Goal: Task Accomplishment & Management: Complete application form

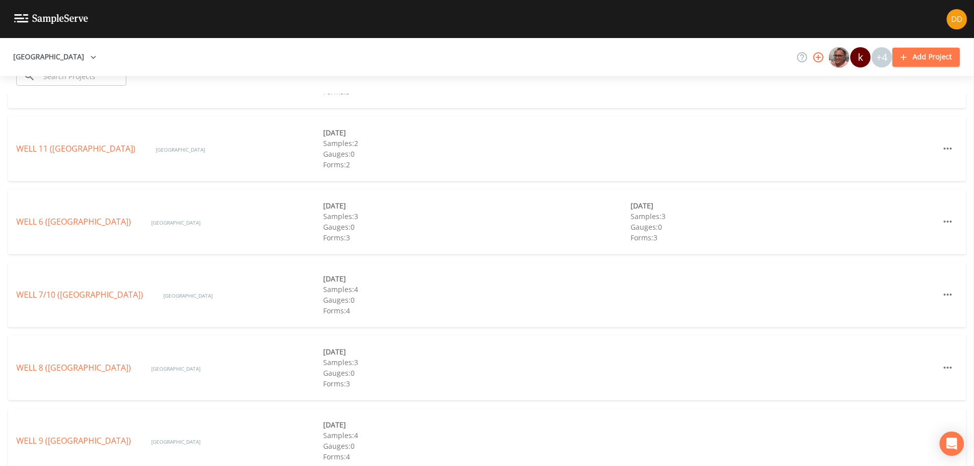
scroll to position [388, 0]
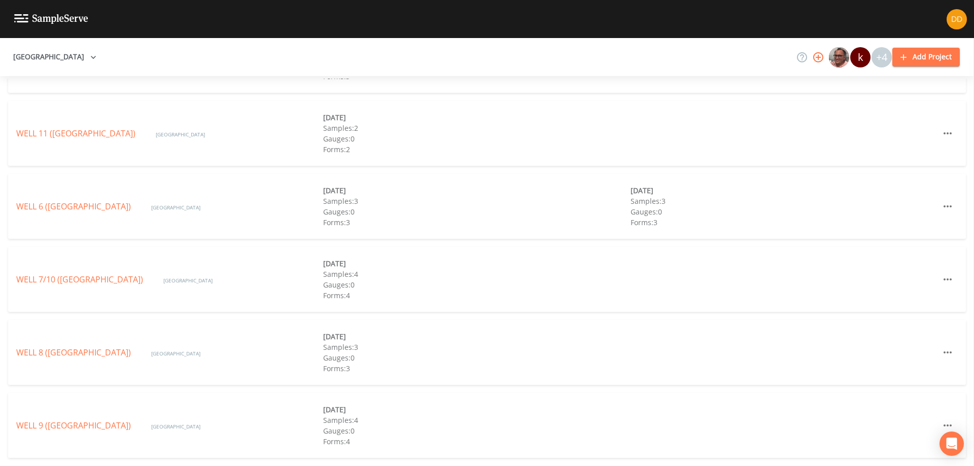
click at [105, 348] on link "WELL 8 ([GEOGRAPHIC_DATA])" at bounding box center [73, 352] width 115 height 11
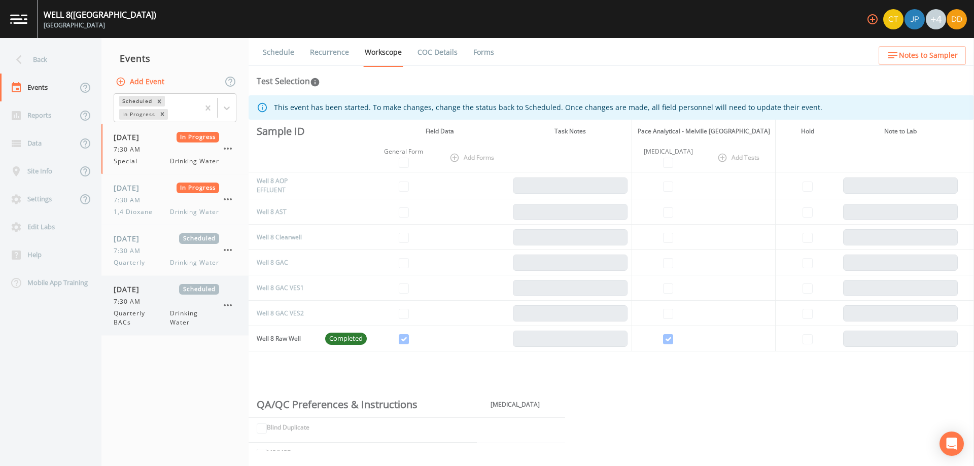
click at [147, 308] on div "[DATE] Scheduled 7:30 AM Quarterly BACs Drinking Water" at bounding box center [167, 305] width 106 height 43
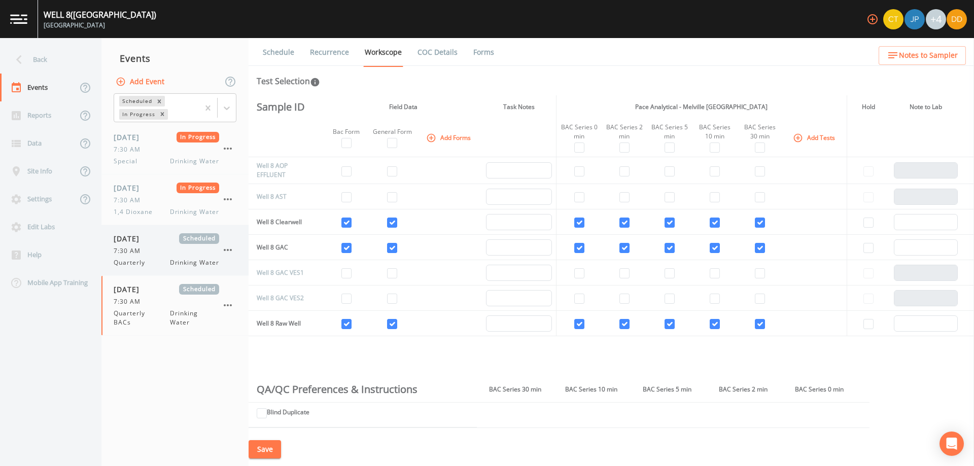
click at [170, 264] on span "Drinking Water" at bounding box center [194, 262] width 49 height 9
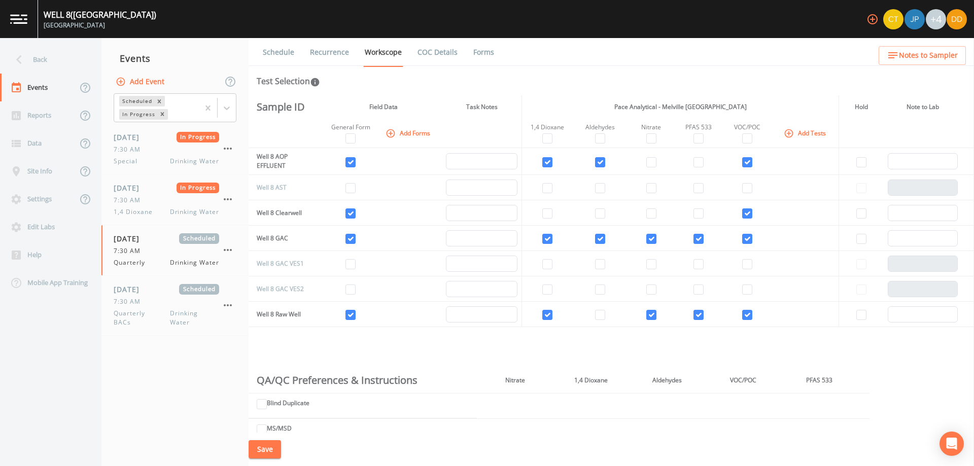
click at [788, 133] on icon "button" at bounding box center [789, 133] width 9 height 9
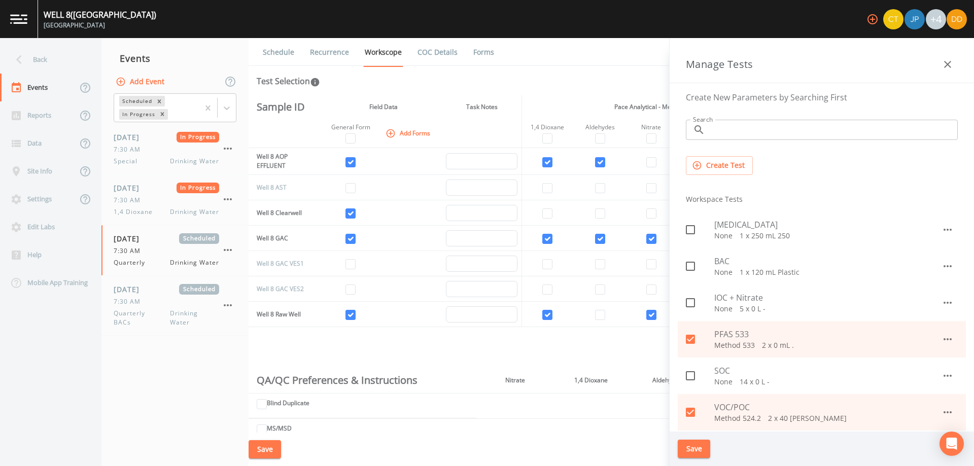
click at [699, 224] on span at bounding box center [690, 229] width 21 height 21
checkbox input "true"
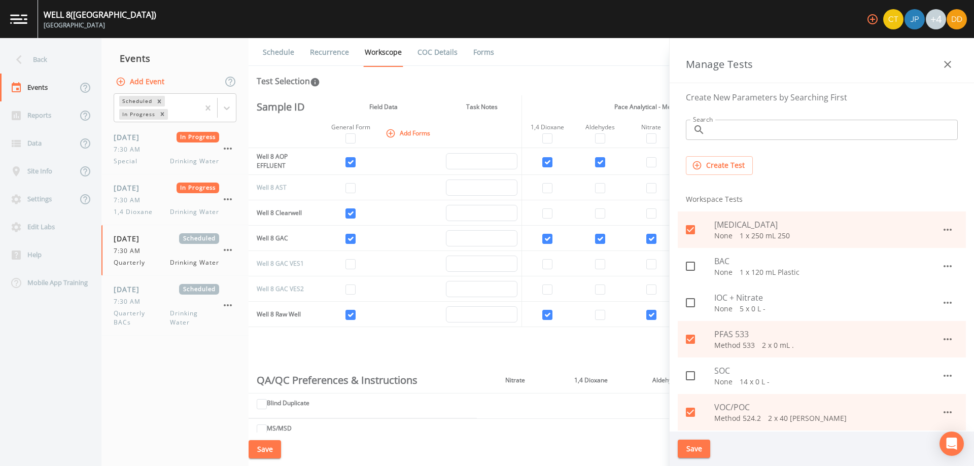
click at [699, 453] on button "Save" at bounding box center [694, 449] width 32 height 19
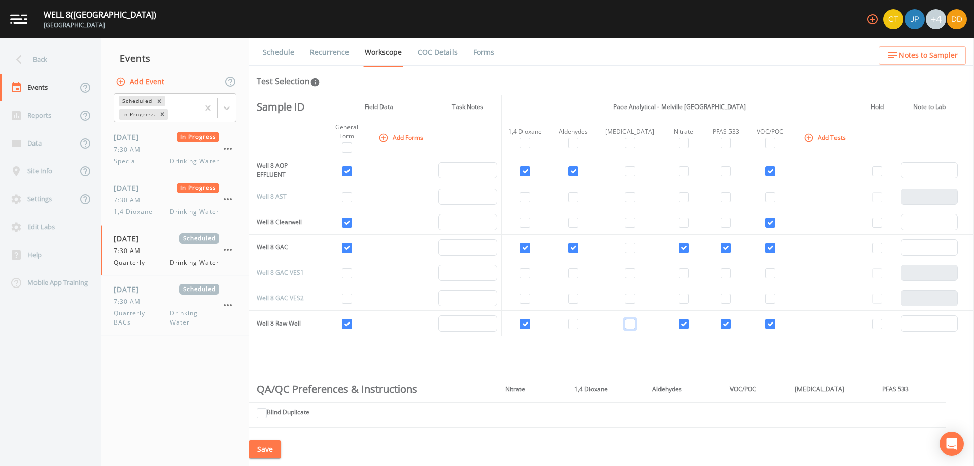
click at [627, 326] on input "checkbox" at bounding box center [630, 324] width 10 height 10
checkbox input "true"
click at [269, 449] on button "Save" at bounding box center [265, 449] width 32 height 19
click at [161, 295] on div "[DATE] Scheduled 7:30 AM Quarterly BACs Drinking Water" at bounding box center [167, 305] width 106 height 43
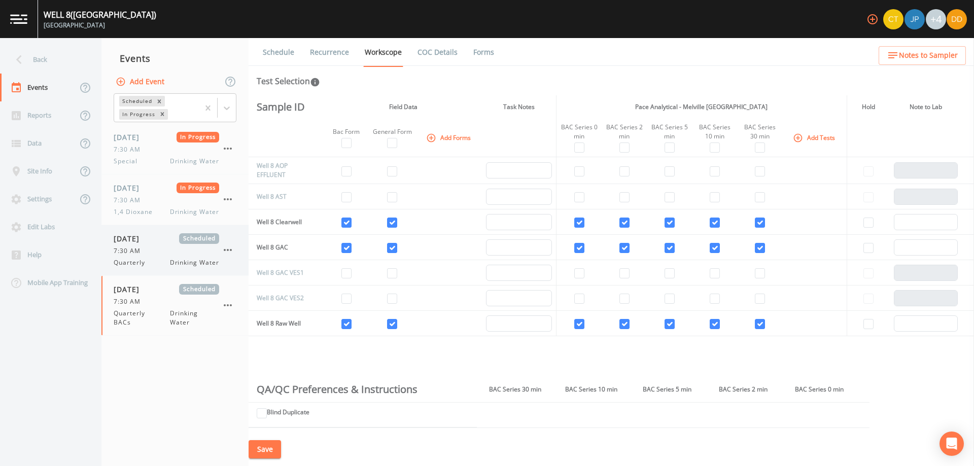
click at [162, 248] on div "7:30 AM" at bounding box center [167, 251] width 106 height 9
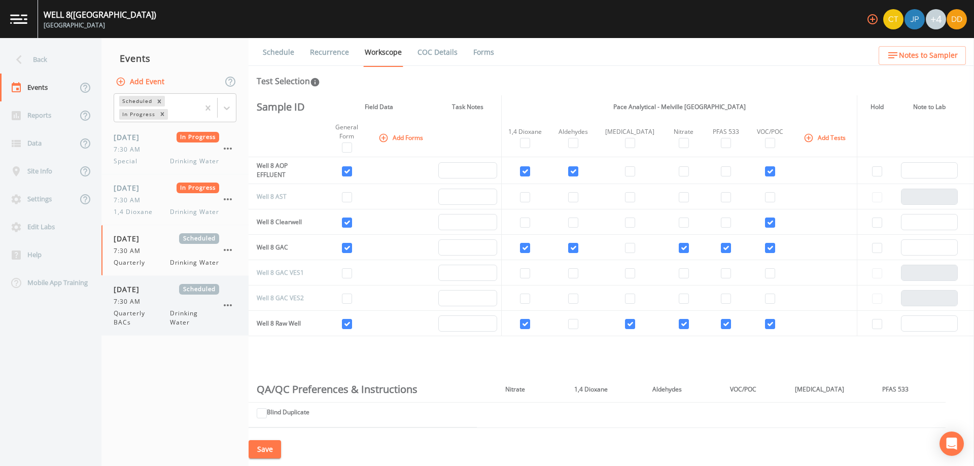
click at [155, 282] on div "[DATE] Scheduled 7:30 AM Quarterly BACs Drinking Water" at bounding box center [174, 305] width 147 height 59
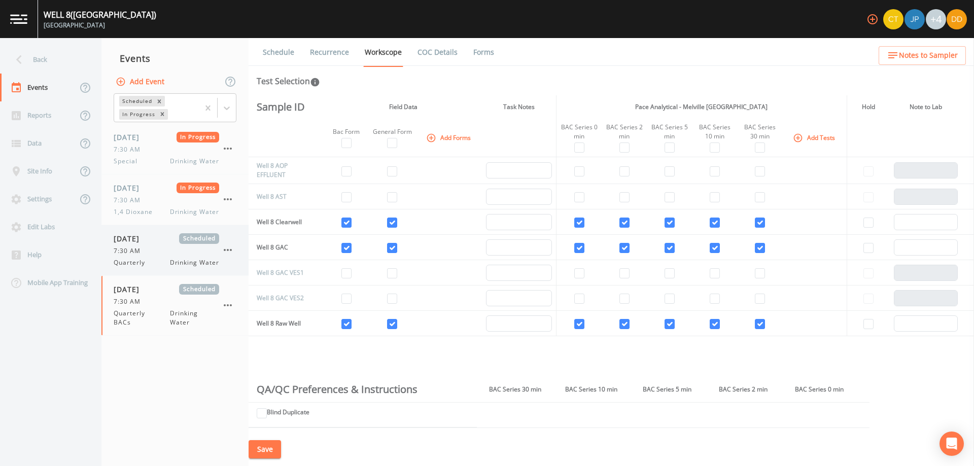
click at [155, 254] on div "7:30 AM" at bounding box center [167, 251] width 106 height 9
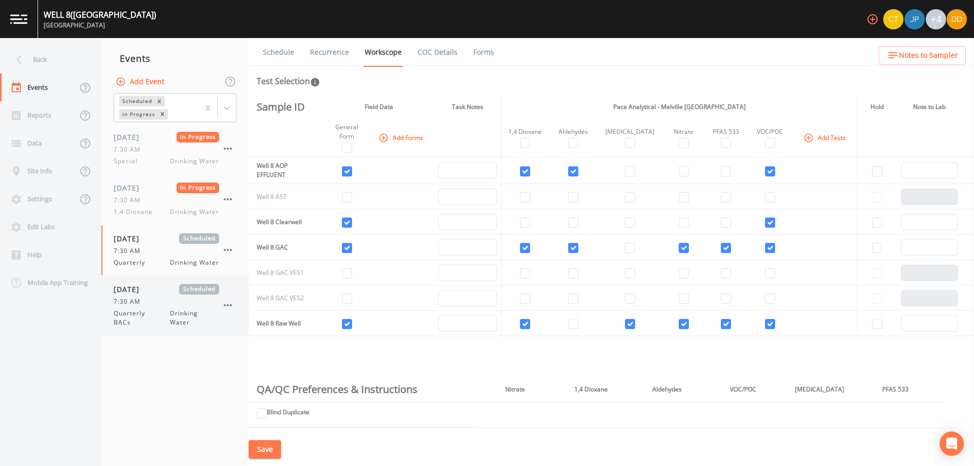
click at [145, 305] on span "7:30 AM" at bounding box center [130, 301] width 33 height 9
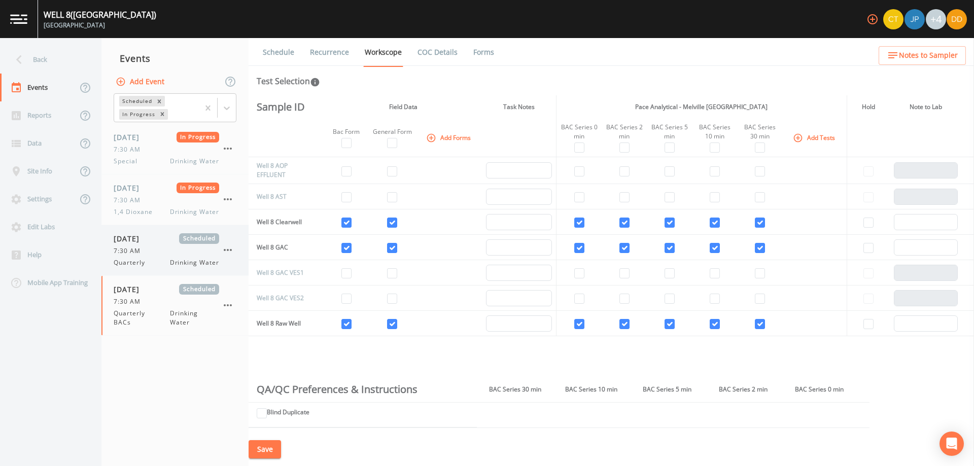
click at [144, 244] on div "[DATE] Scheduled 7:30 AM Quarterly Drinking Water" at bounding box center [167, 250] width 106 height 34
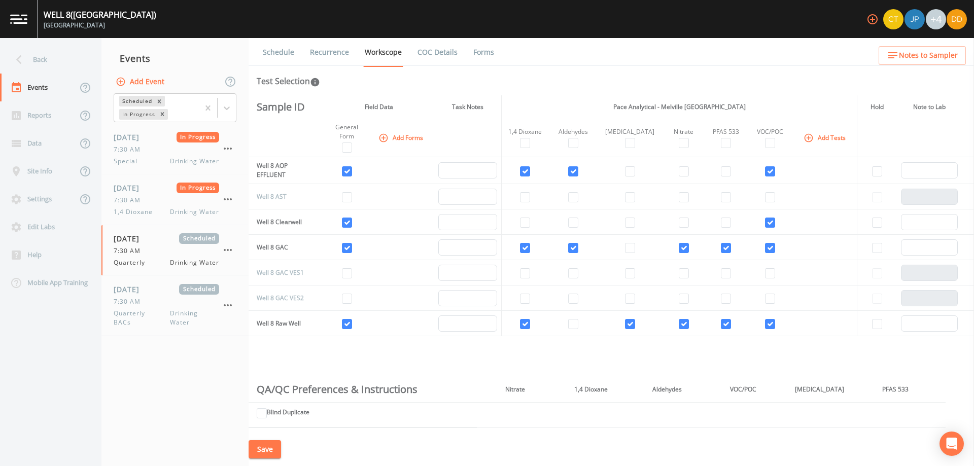
click at [267, 441] on button "Save" at bounding box center [265, 449] width 32 height 19
drag, startPoint x: 589, startPoint y: 96, endPoint x: 574, endPoint y: 80, distance: 21.9
drag, startPoint x: 574, startPoint y: 80, endPoint x: 573, endPoint y: 68, distance: 11.2
drag, startPoint x: 570, startPoint y: 56, endPoint x: 562, endPoint y: 51, distance: 9.3
drag, startPoint x: 562, startPoint y: 51, endPoint x: 555, endPoint y: 50, distance: 7.3
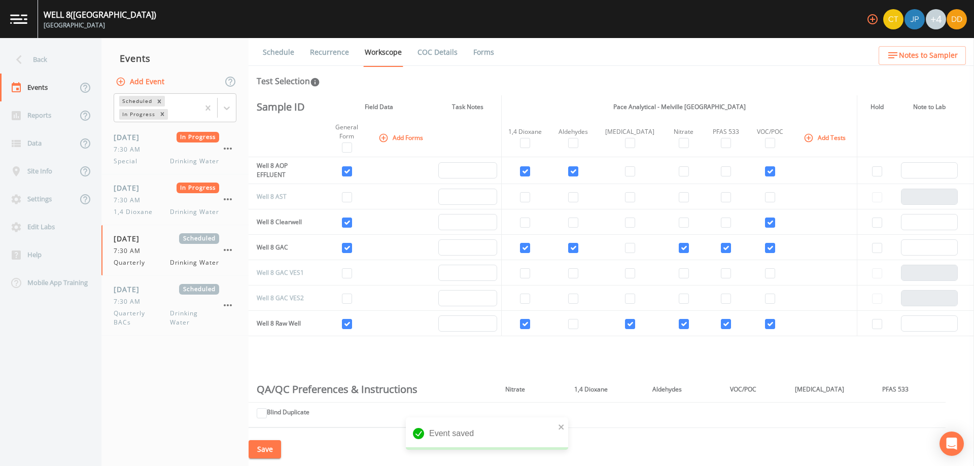
drag, startPoint x: 553, startPoint y: 50, endPoint x: 541, endPoint y: 51, distance: 11.2
drag, startPoint x: 541, startPoint y: 51, endPoint x: 533, endPoint y: 50, distance: 8.6
drag, startPoint x: 532, startPoint y: 49, endPoint x: 514, endPoint y: 46, distance: 18.0
click at [514, 46] on ul "Schedule Recurrence Workscope COC Details Forms" at bounding box center [612, 52] width 726 height 28
click at [725, 68] on div "Schedule Recurrence Workscope COC Details Forms Test Selection Sample ID Field …" at bounding box center [612, 252] width 726 height 428
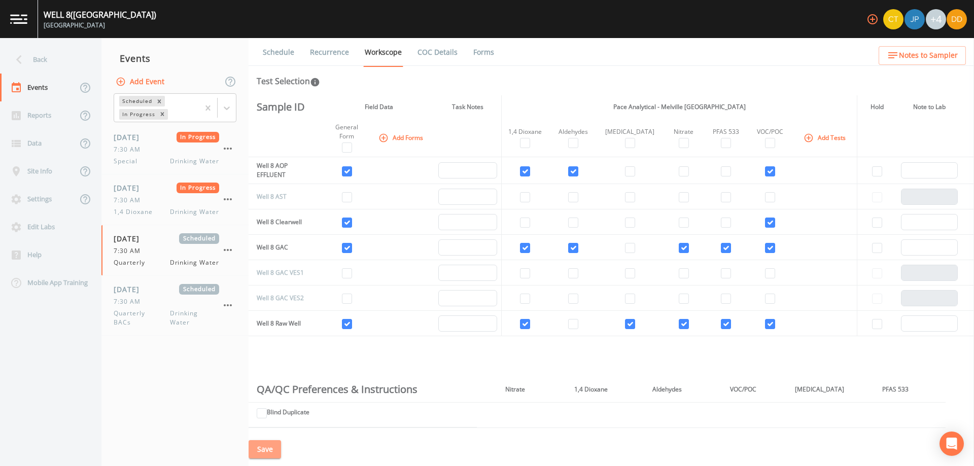
click at [270, 450] on button "Save" at bounding box center [265, 449] width 32 height 19
click at [629, 323] on input "checkbox" at bounding box center [630, 324] width 10 height 10
checkbox input "false"
click at [266, 449] on button "Save" at bounding box center [265, 449] width 32 height 19
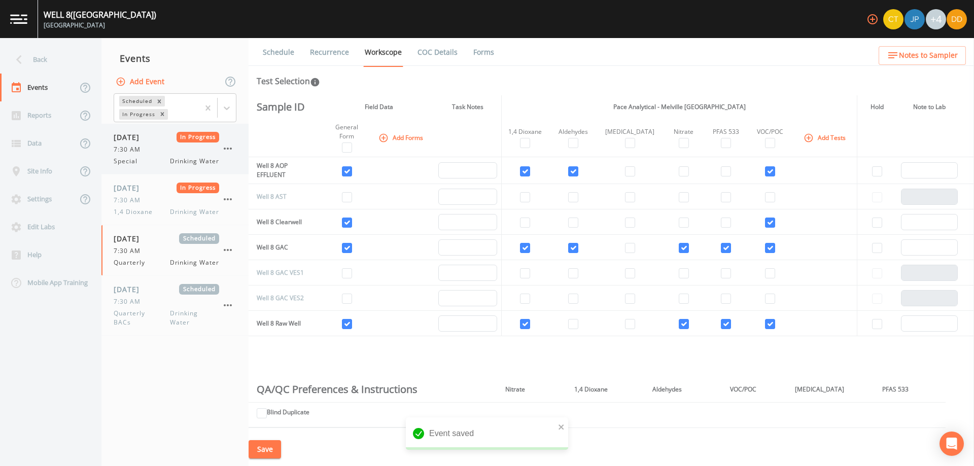
click at [148, 146] on div "7:30 AM" at bounding box center [167, 149] width 106 height 9
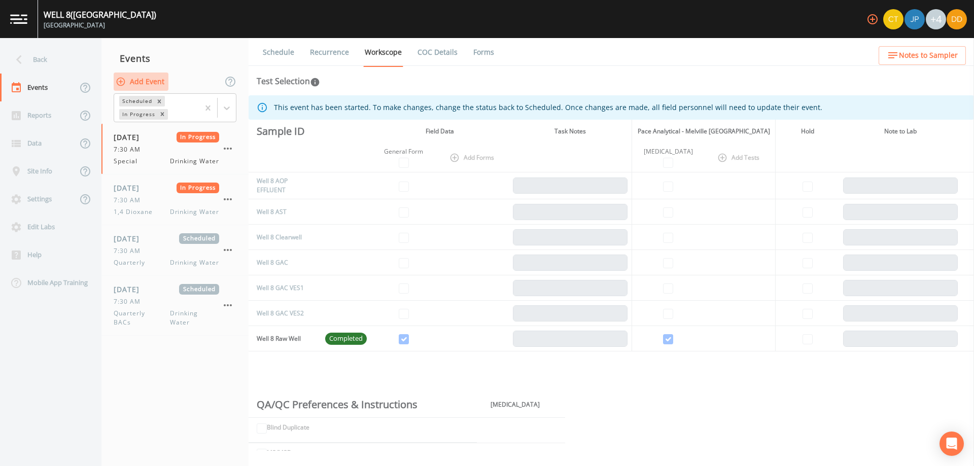
click at [145, 78] on button "Add Event" at bounding box center [141, 82] width 55 height 19
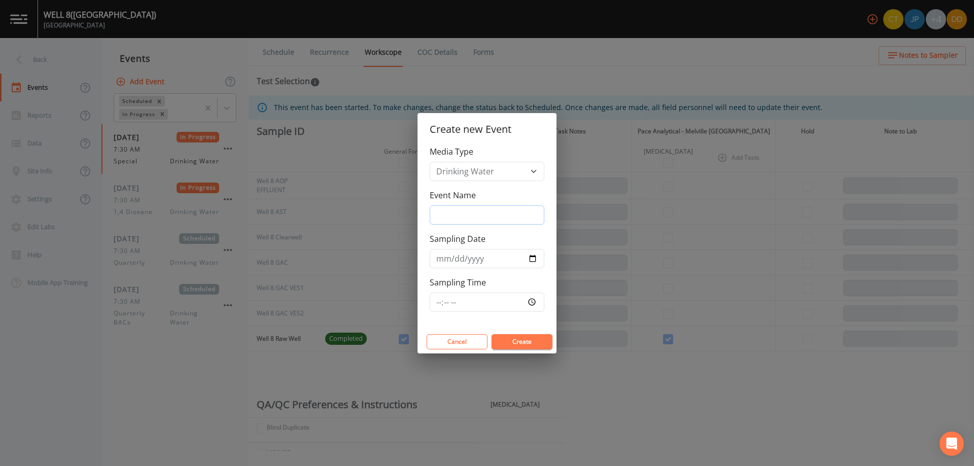
click at [476, 210] on input "Event Name" at bounding box center [487, 214] width 115 height 19
type input "special"
drag, startPoint x: 544, startPoint y: 265, endPoint x: 533, endPoint y: 252, distance: 17.0
click at [540, 259] on input "Sampling Date" at bounding box center [487, 258] width 115 height 19
click at [533, 252] on input "Sampling Date" at bounding box center [487, 258] width 115 height 19
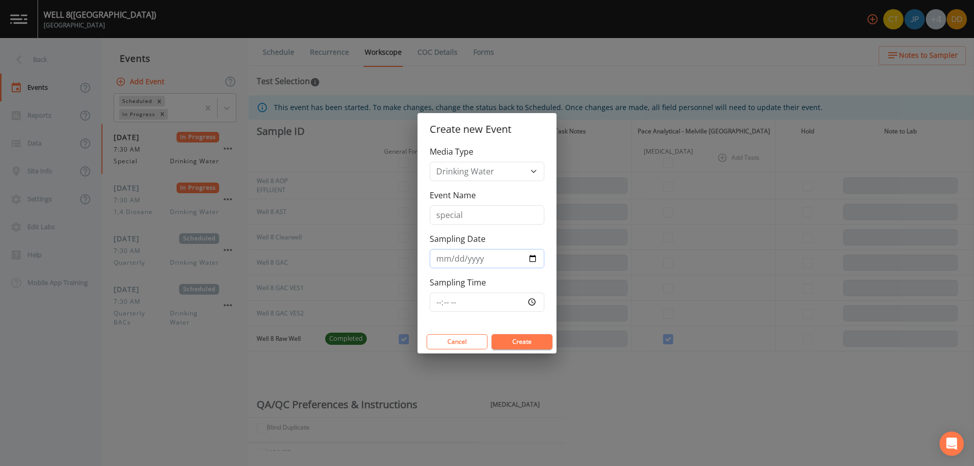
click at [534, 261] on input "Sampling Date" at bounding box center [487, 258] width 115 height 19
type input "[DATE]"
click at [489, 302] on input "Sampling Time" at bounding box center [487, 302] width 115 height 19
type input "07:30"
click at [543, 342] on button "Create" at bounding box center [522, 341] width 61 height 15
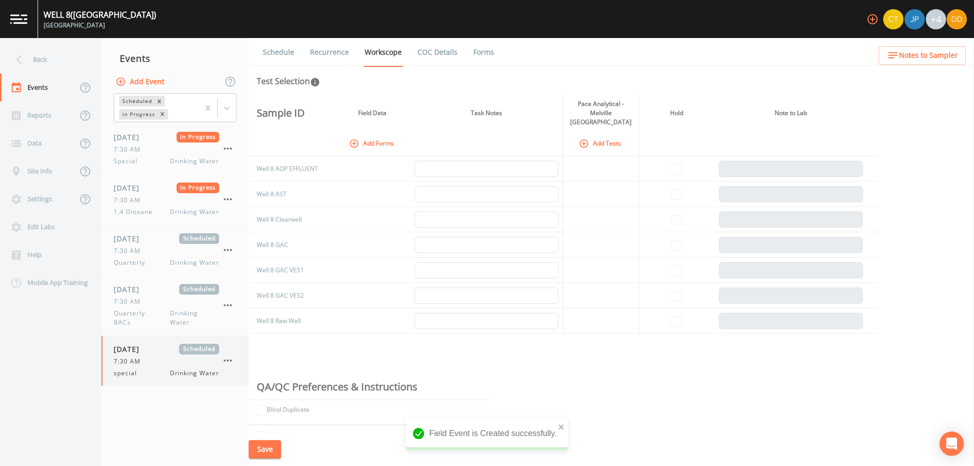
click at [154, 369] on div "special Drinking Water" at bounding box center [167, 373] width 106 height 9
click at [368, 139] on button "Add Forms" at bounding box center [372, 143] width 51 height 17
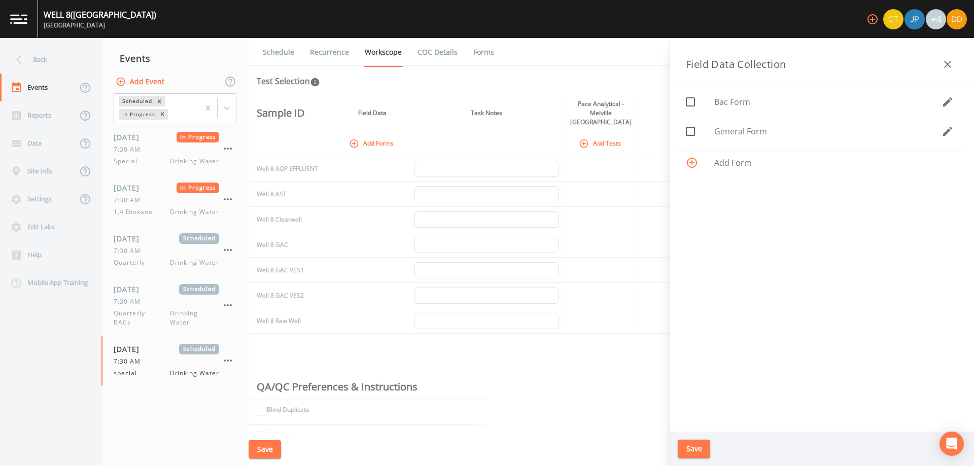
click at [733, 130] on span "General Form" at bounding box center [827, 131] width 227 height 12
checkbox input "true"
click at [700, 452] on button "Save" at bounding box center [694, 449] width 32 height 19
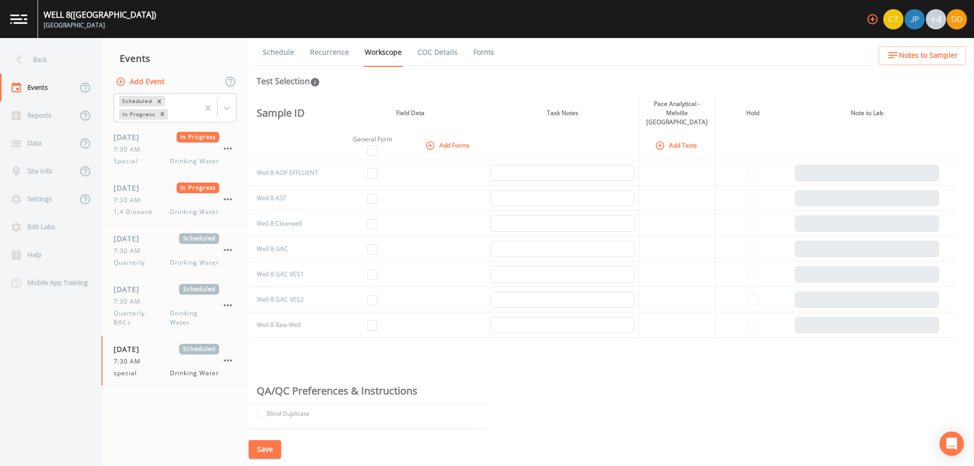
click at [676, 137] on button "Add Tests" at bounding box center [677, 145] width 48 height 17
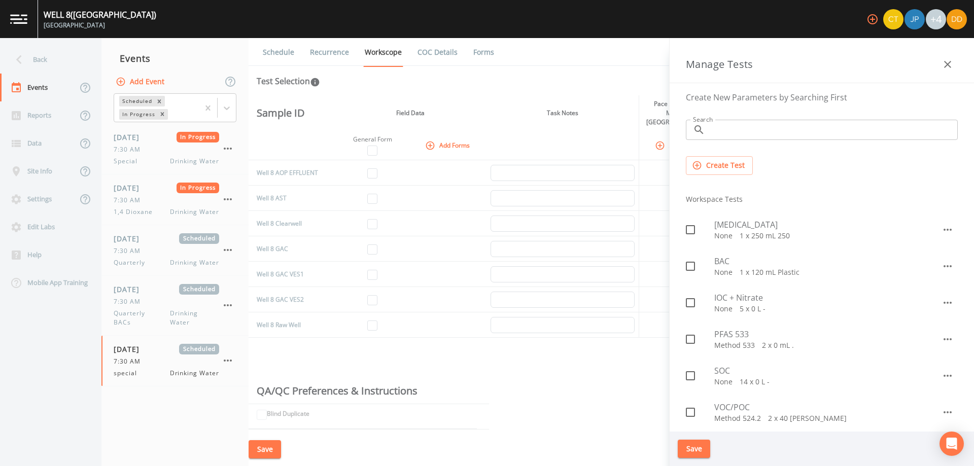
click at [744, 236] on p "None   1 x 250 mL 250" at bounding box center [827, 236] width 227 height 10
checkbox input "true"
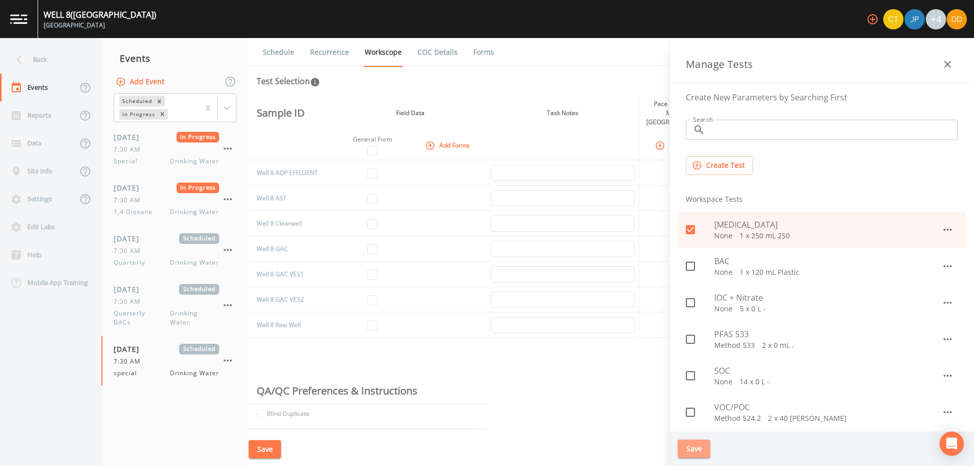
click at [695, 450] on button "Save" at bounding box center [694, 449] width 32 height 19
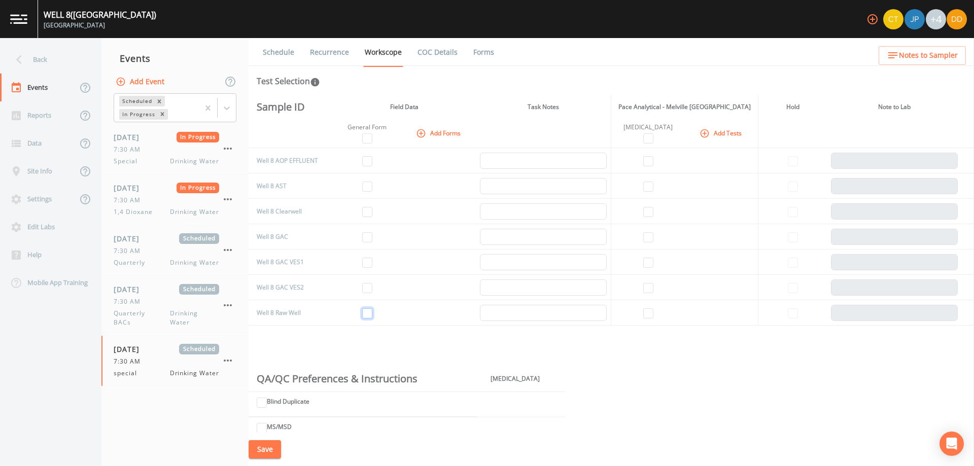
click at [369, 313] on input "checkbox" at bounding box center [367, 313] width 10 height 10
checkbox input "true"
click at [648, 316] on input "checkbox" at bounding box center [648, 313] width 10 height 10
checkbox input "true"
click at [267, 448] on button "Save" at bounding box center [265, 449] width 32 height 19
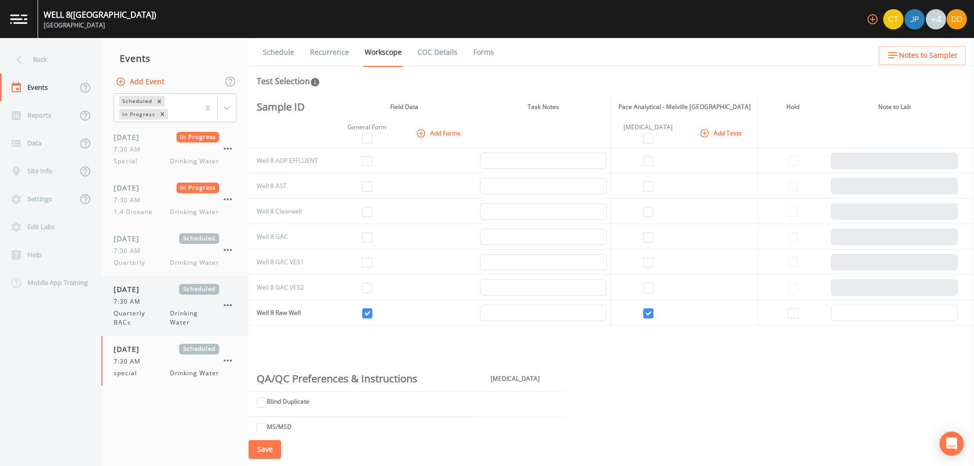
click at [141, 310] on span "Quarterly BACs" at bounding box center [142, 318] width 56 height 18
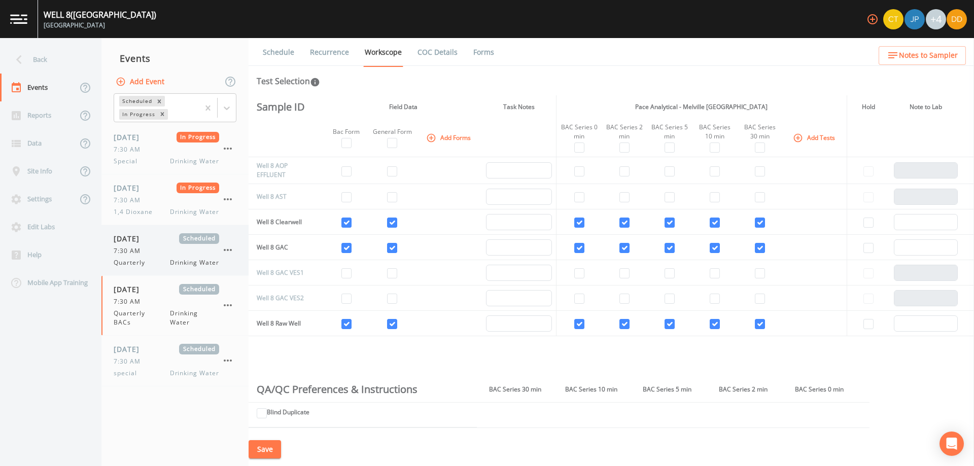
click at [146, 250] on div "7:30 AM" at bounding box center [167, 251] width 106 height 9
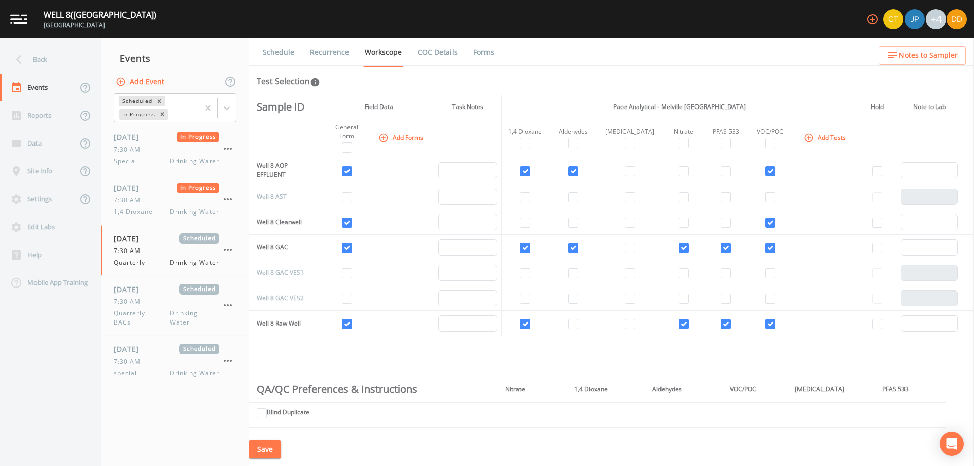
click at [261, 445] on button "Save" at bounding box center [265, 449] width 32 height 19
